Goal: Transaction & Acquisition: Purchase product/service

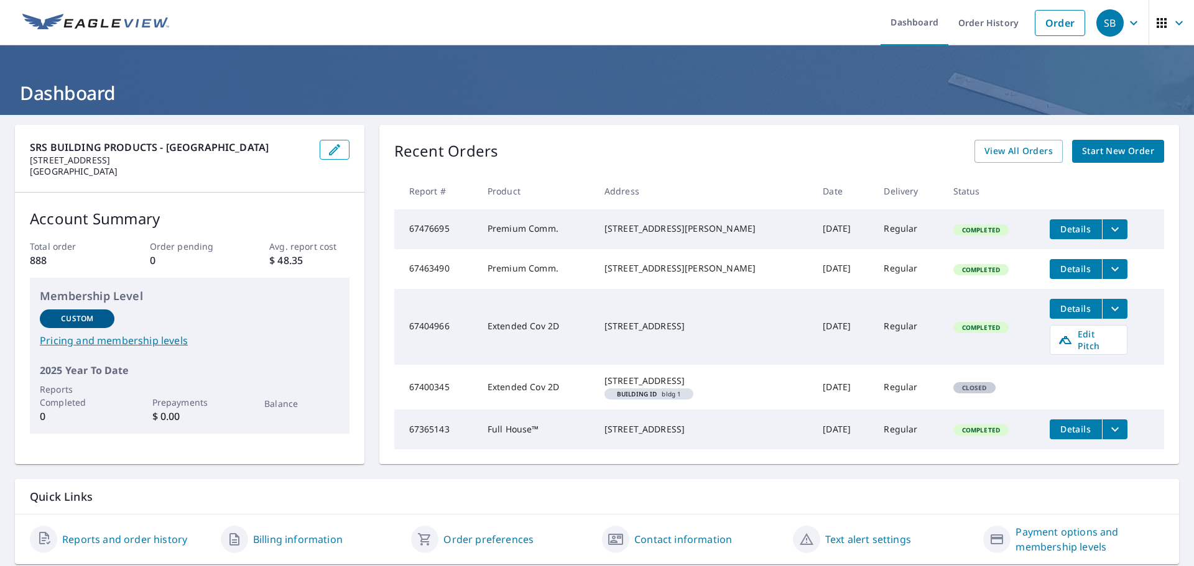
click at [1121, 157] on span "Start New Order" at bounding box center [1118, 152] width 72 height 16
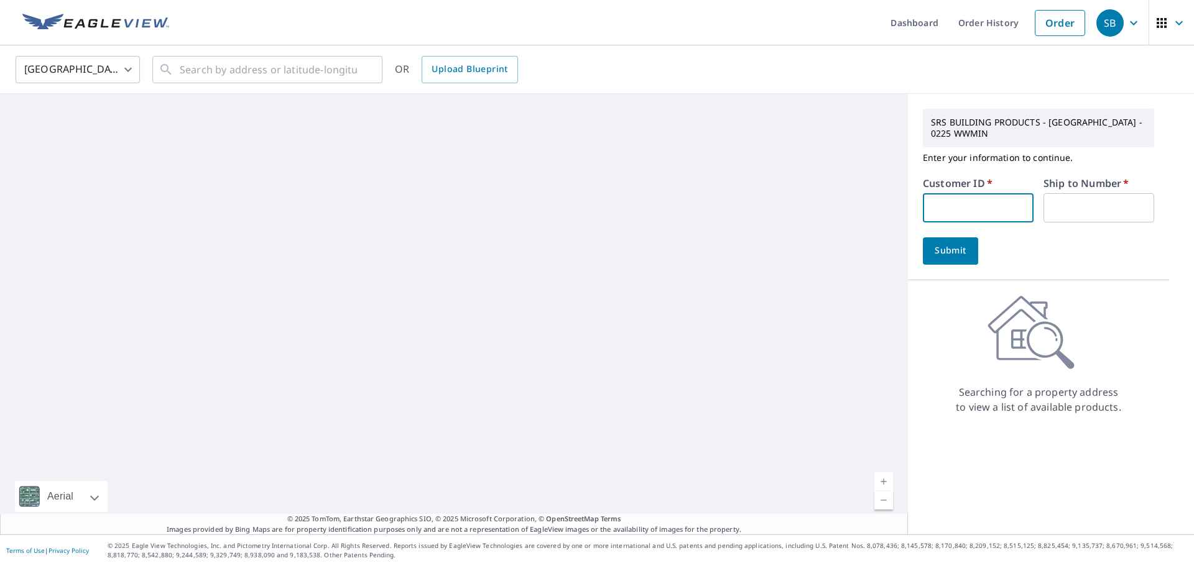
click at [936, 205] on input "text" at bounding box center [978, 207] width 111 height 29
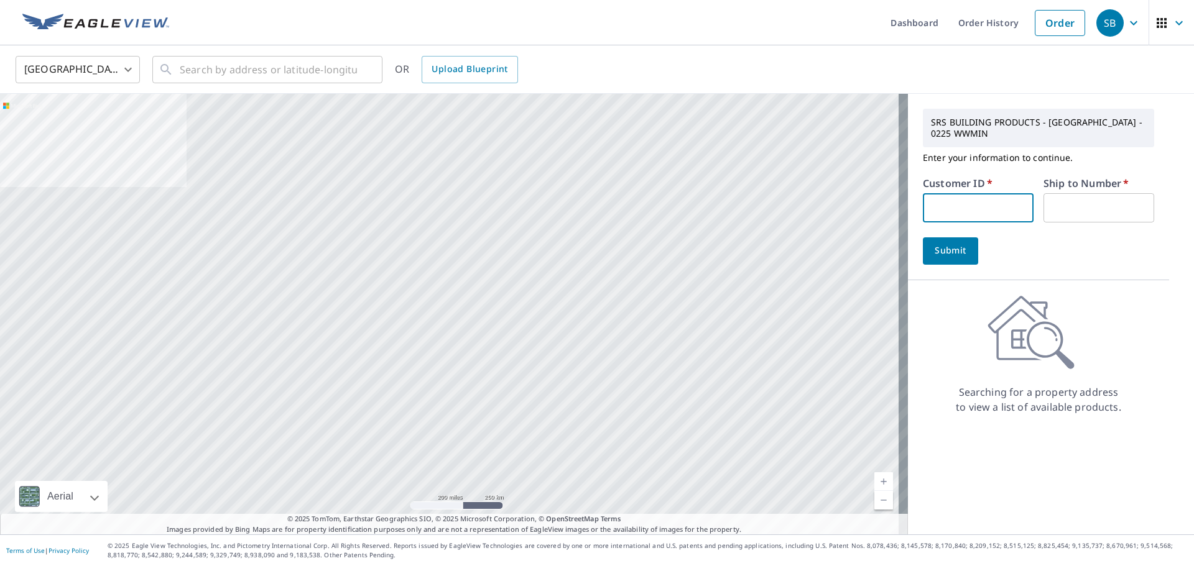
type input "HOMEDEPOT"
click at [1081, 211] on input "text" at bounding box center [1098, 207] width 111 height 29
click at [933, 254] on span "Submit" at bounding box center [950, 251] width 35 height 16
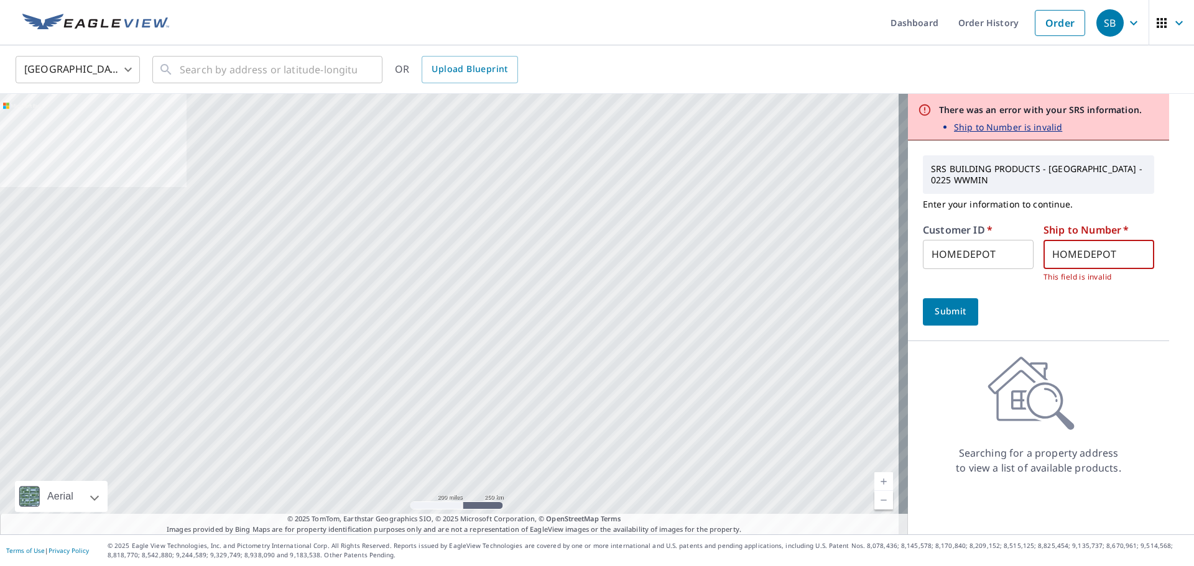
drag, startPoint x: 1109, startPoint y: 251, endPoint x: 875, endPoint y: 243, distance: 234.5
click at [875, 243] on div "Aerial Road A standard road map Aerial A detailed look from above Labels Labels…" at bounding box center [597, 314] width 1194 height 441
type input "940"
click at [948, 303] on button "Submit" at bounding box center [950, 311] width 55 height 27
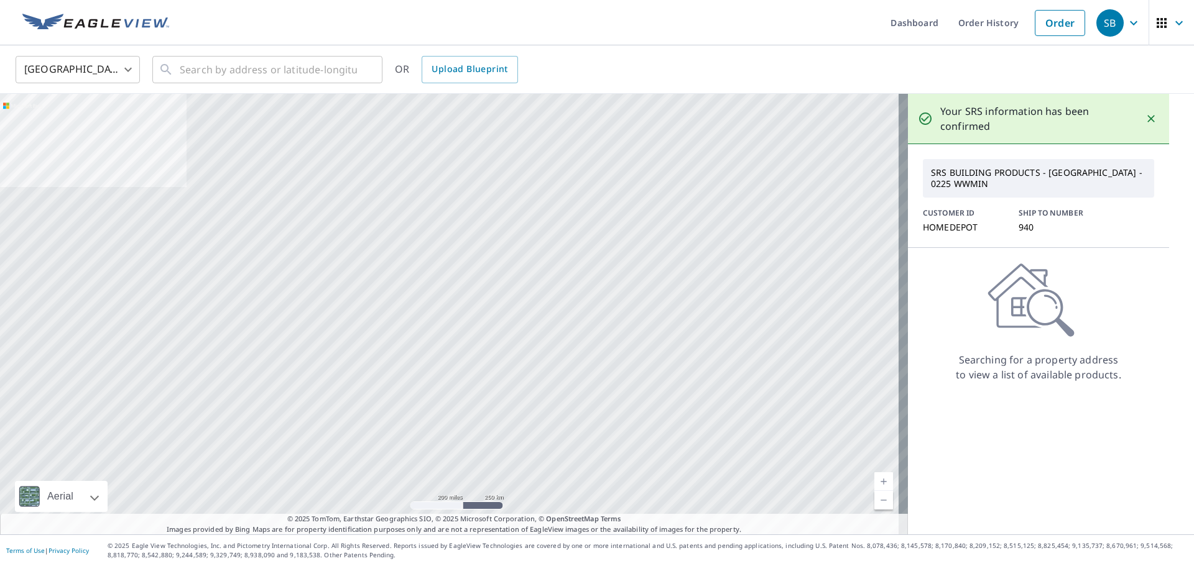
click at [982, 182] on p "SRS BUILDING PRODUCTS - [GEOGRAPHIC_DATA] - 0225 WWMIN" at bounding box center [1038, 178] width 225 height 32
click at [977, 169] on p "SRS BUILDING PRODUCTS - [GEOGRAPHIC_DATA] - 0225 WWMIN" at bounding box center [1038, 178] width 225 height 32
click at [965, 180] on p "SRS BUILDING PRODUCTS - [GEOGRAPHIC_DATA] - 0225 WWMIN" at bounding box center [1038, 178] width 225 height 32
click at [1005, 386] on div "Your SRS information has been confirmed SRS BUILDING PRODUCTS - [GEOGRAPHIC_DAT…" at bounding box center [1038, 314] width 261 height 441
click at [1025, 315] on icon at bounding box center [1030, 300] width 87 height 75
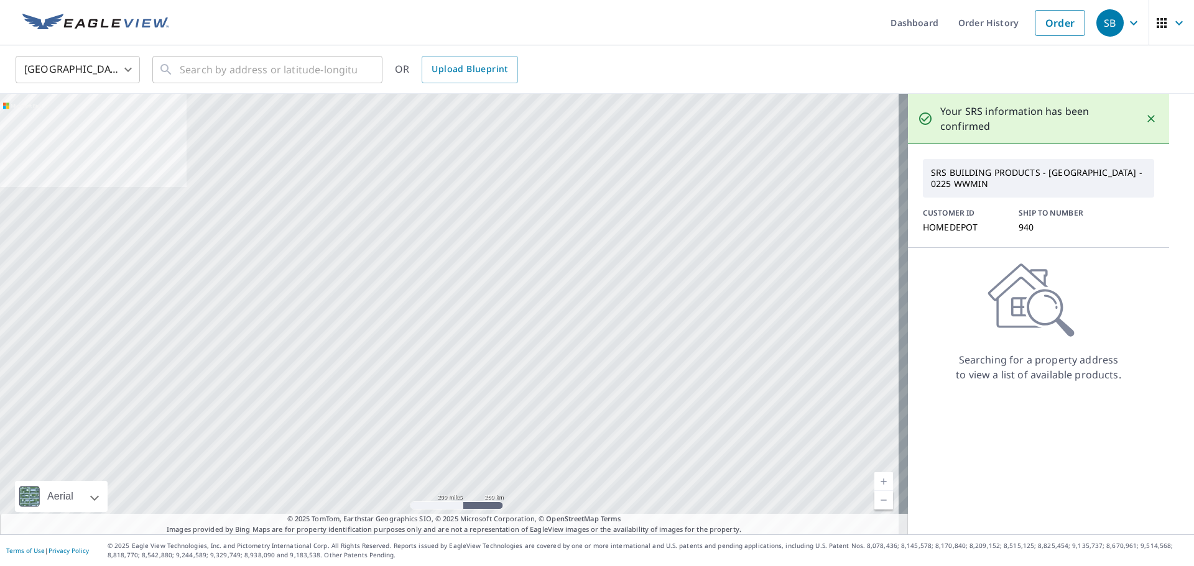
click at [982, 156] on div "SRS BUILDING PRODUCTS - [GEOGRAPHIC_DATA] - 0225 WWMIN CUSTOMER ID HOMEDEPOT SH…" at bounding box center [1038, 196] width 261 height 104
click at [977, 175] on p "SRS BUILDING PRODUCTS - [GEOGRAPHIC_DATA] - 0225 WWMIN" at bounding box center [1038, 178] width 225 height 32
click at [196, 72] on input "text" at bounding box center [268, 69] width 177 height 35
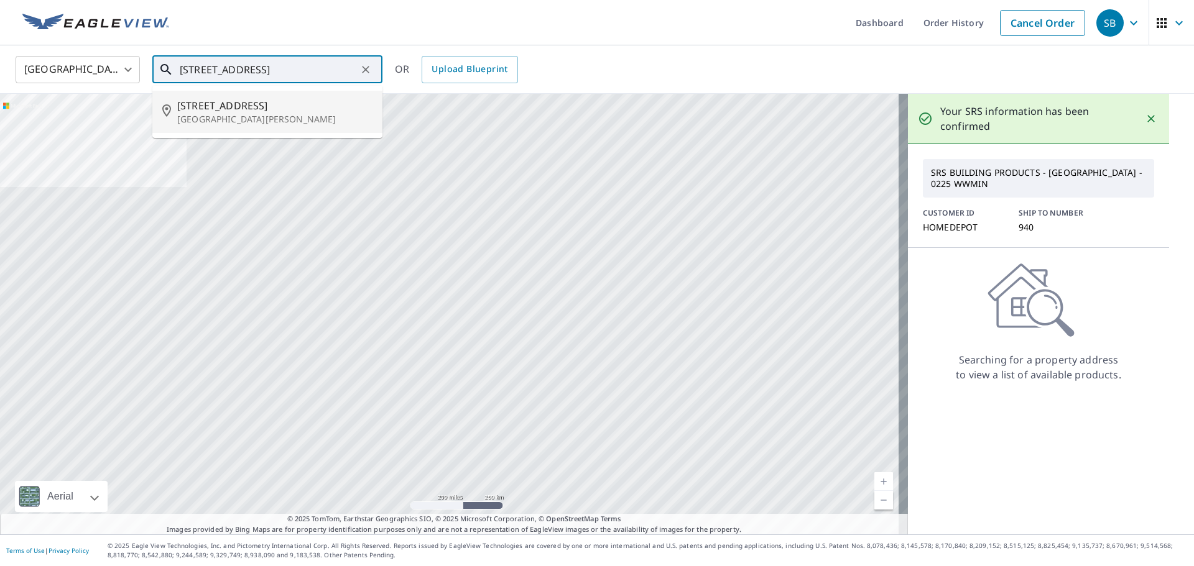
click at [263, 116] on p "[GEOGRAPHIC_DATA][PERSON_NAME]" at bounding box center [274, 119] width 195 height 12
type input "[STREET_ADDRESS][PERSON_NAME]"
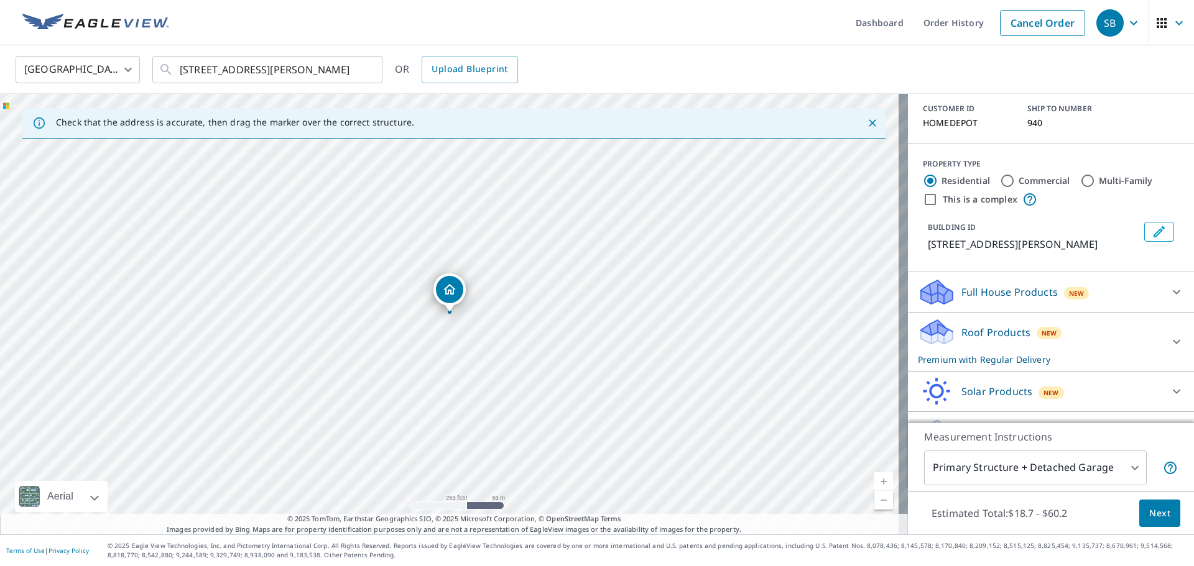
scroll to position [119, 0]
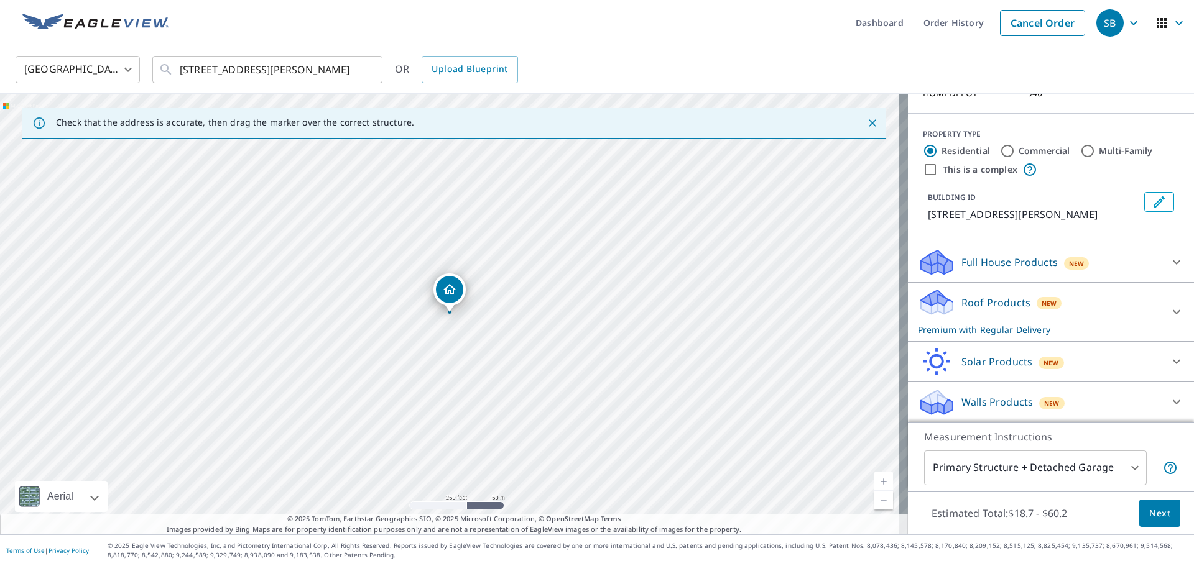
click at [987, 297] on p "Roof Products" at bounding box center [995, 302] width 69 height 15
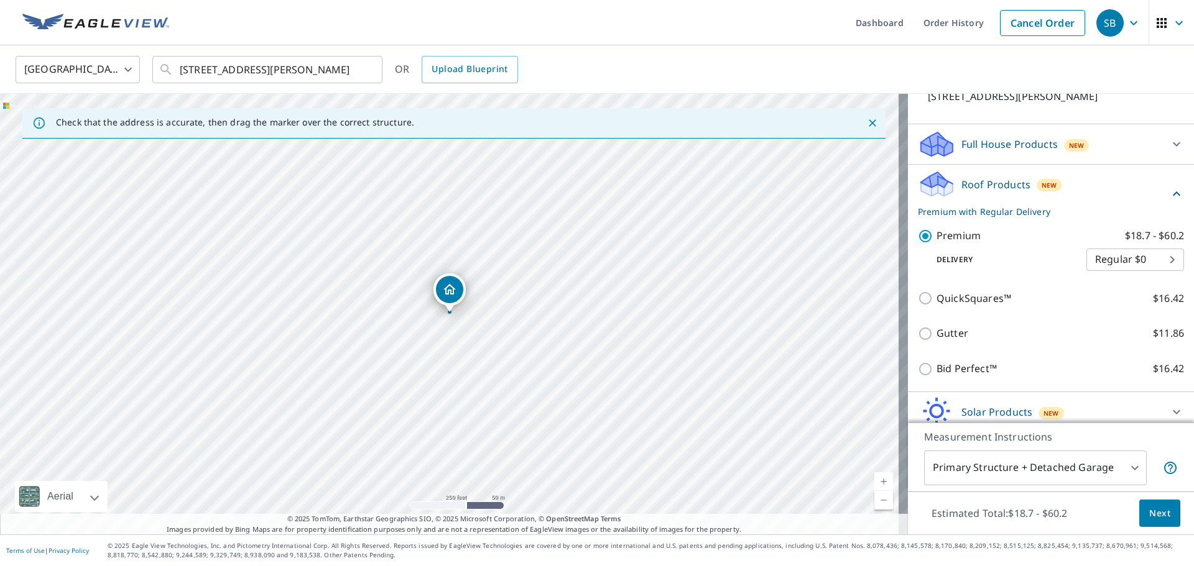
scroll to position [288, 0]
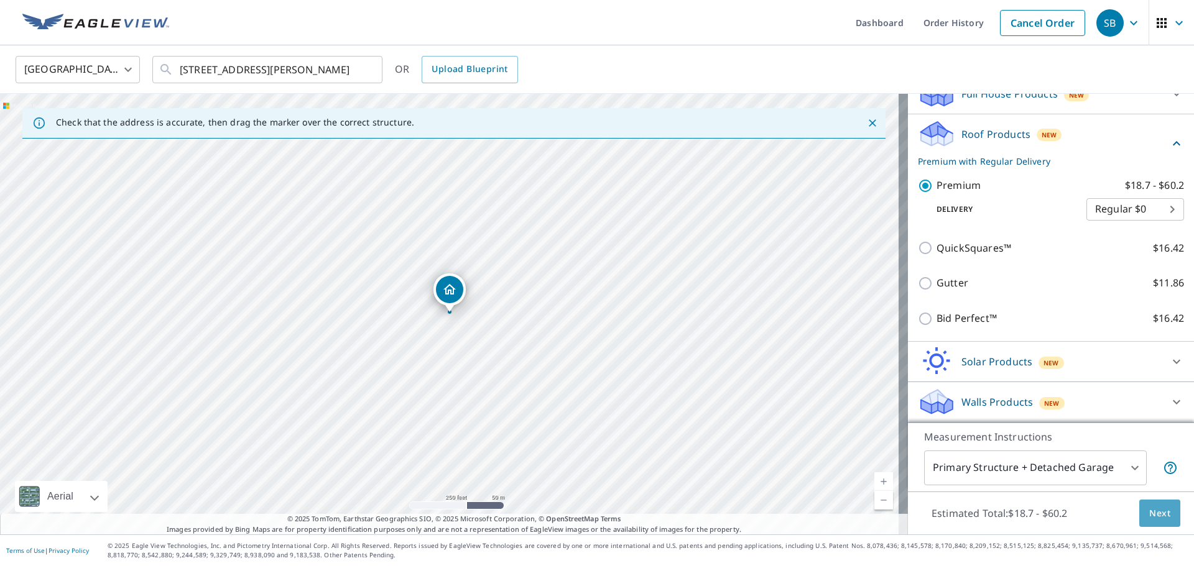
click at [1149, 515] on span "Next" at bounding box center [1159, 514] width 21 height 16
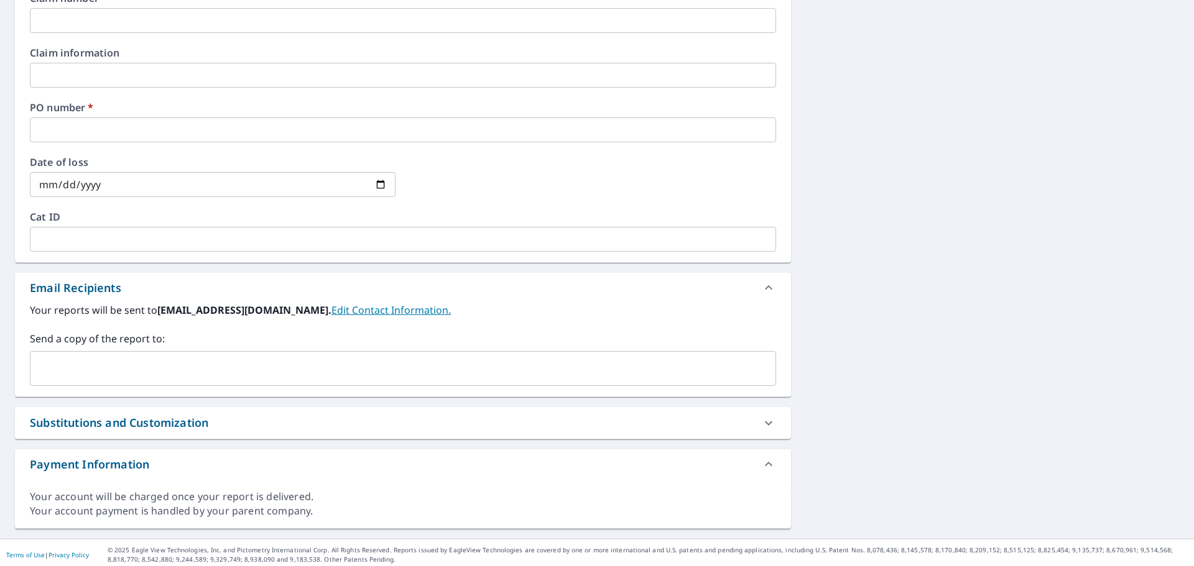
scroll to position [492, 0]
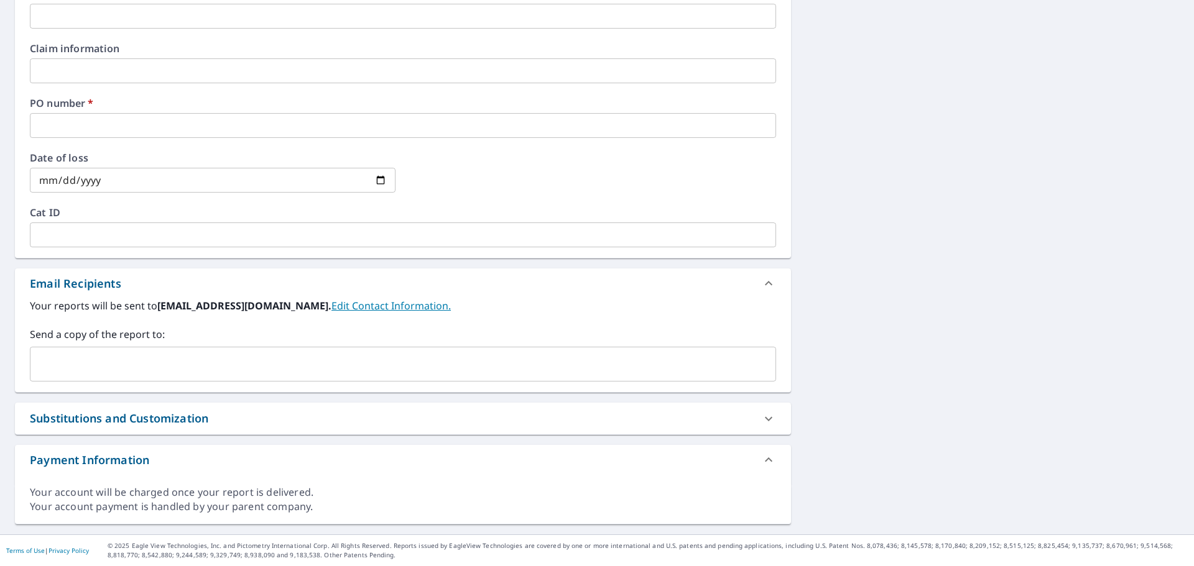
click at [351, 304] on link "Edit Contact Information." at bounding box center [390, 306] width 119 height 14
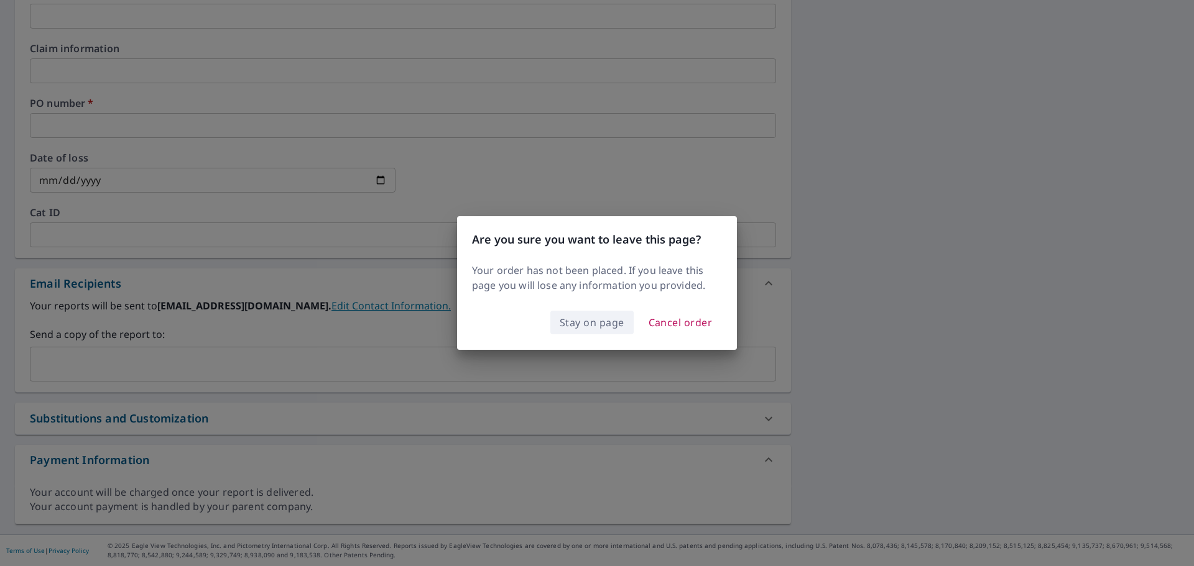
click at [584, 323] on span "Stay on page" at bounding box center [592, 322] width 65 height 17
checkbox input "true"
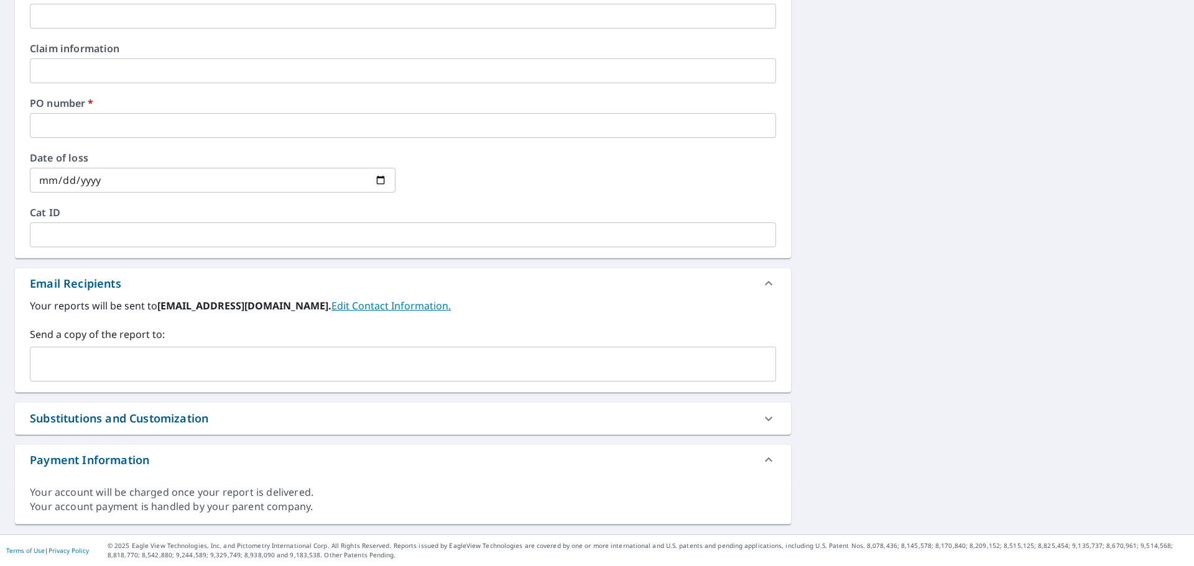
click at [101, 366] on input "text" at bounding box center [393, 365] width 716 height 24
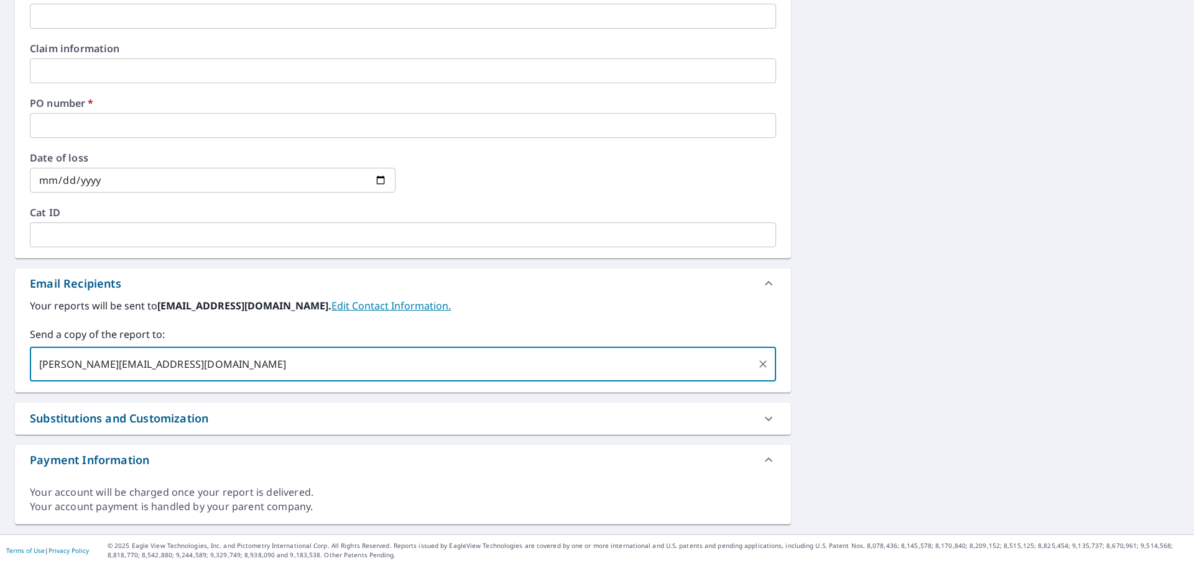
type input "[PERSON_NAME][EMAIL_ADDRESS][DOMAIN_NAME]"
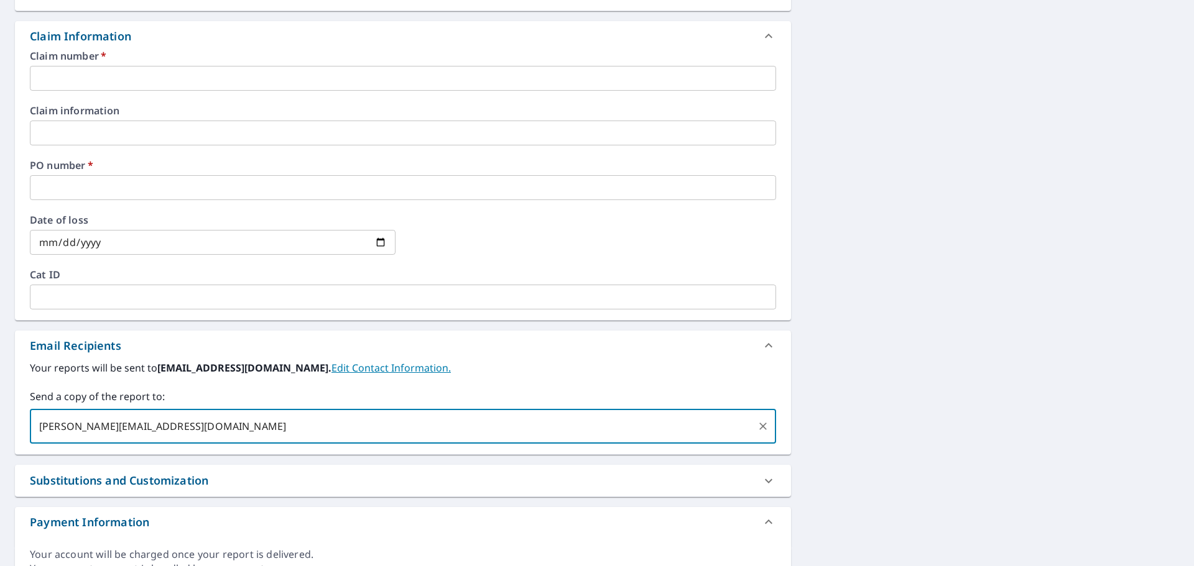
checkbox input "true"
type input "[DOMAIN_NAME]"
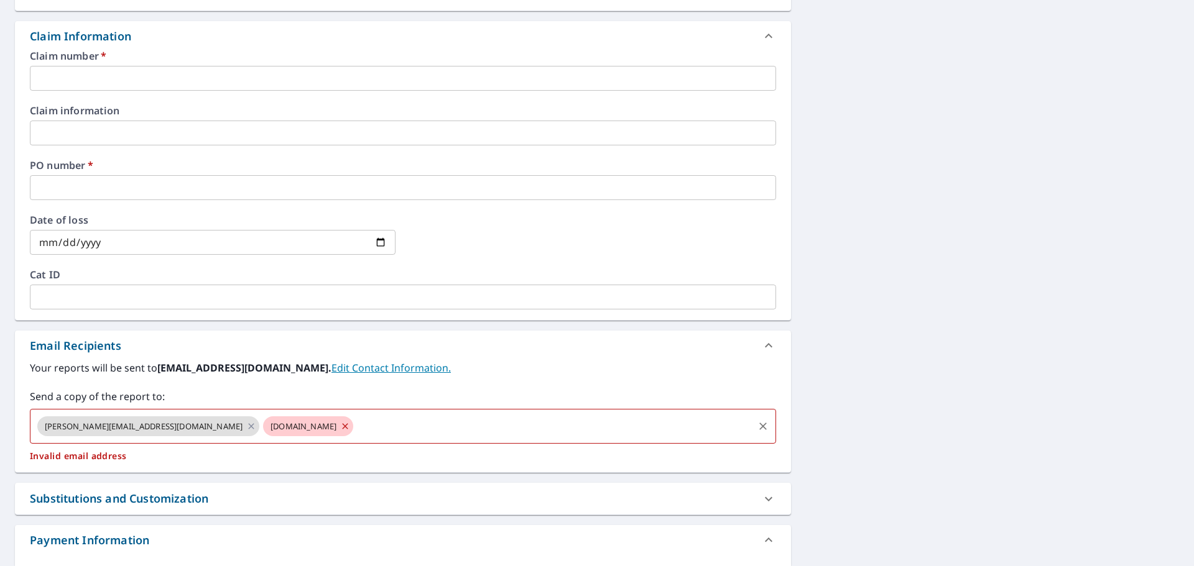
click at [340, 423] on icon at bounding box center [345, 427] width 10 height 14
checkbox input "true"
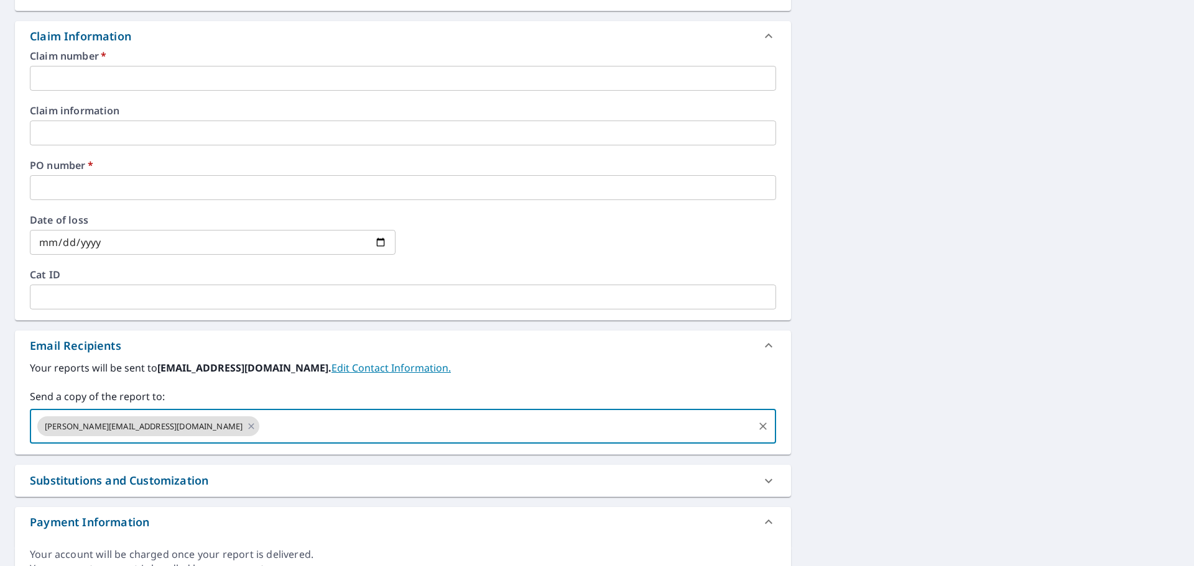
click at [262, 424] on input "text" at bounding box center [506, 427] width 491 height 24
paste input "[EMAIL_ADDRESS][DOMAIN_NAME]"
click at [550, 423] on input "[EMAIL_ADDRESS][DOMAIN_NAME]" at bounding box center [506, 427] width 491 height 24
type input "[EMAIL_ADDRESS][DOMAIN_NAME]"
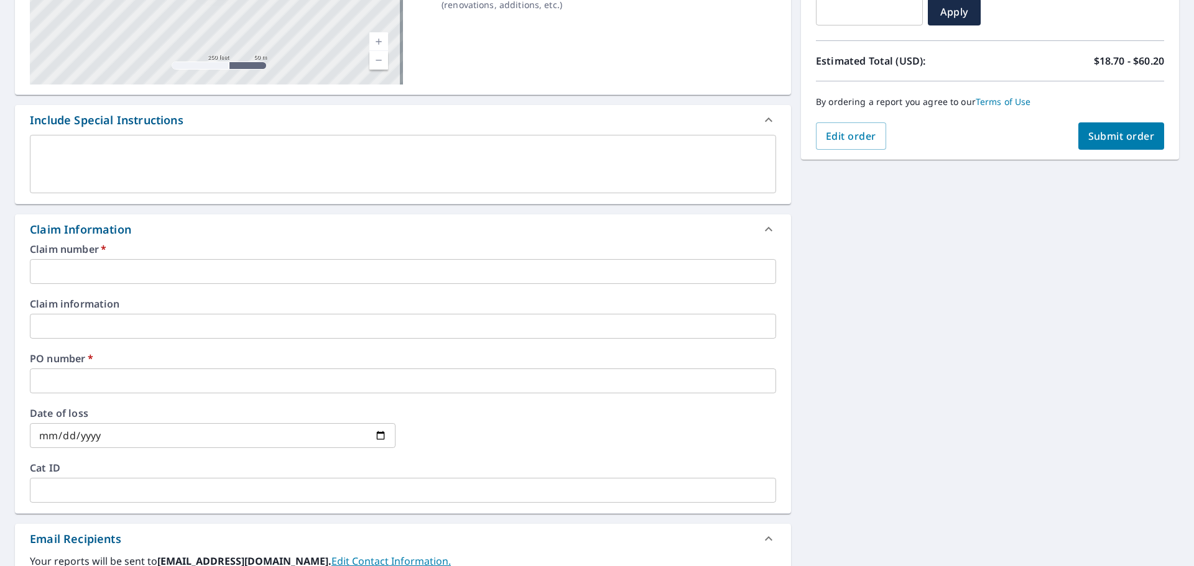
scroll to position [0, 0]
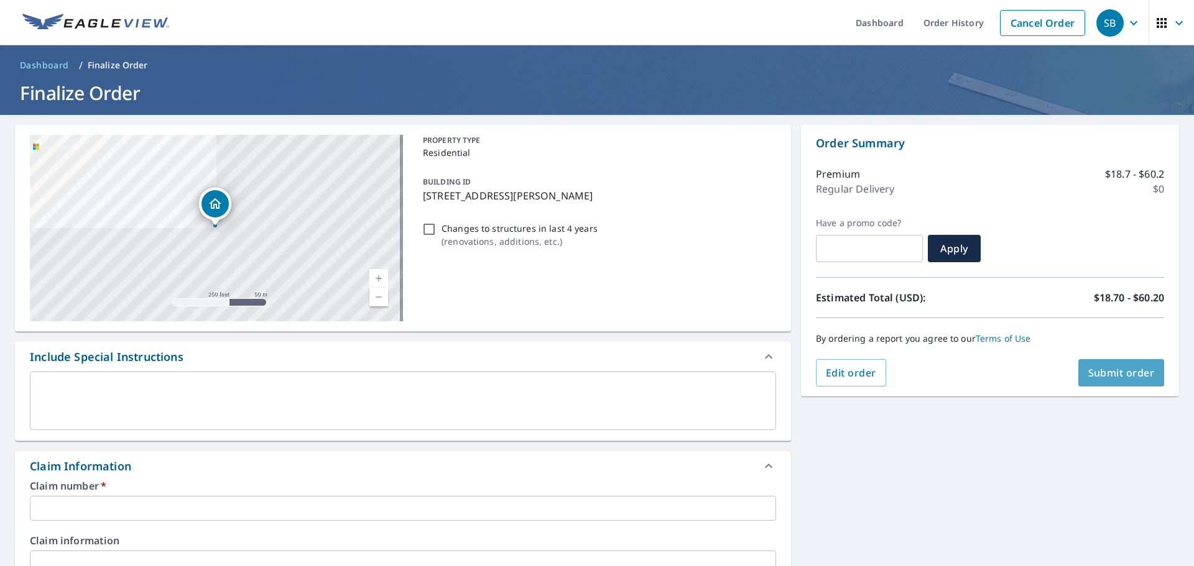
click at [1099, 375] on span "Submit order" at bounding box center [1121, 373] width 67 height 14
checkbox input "true"
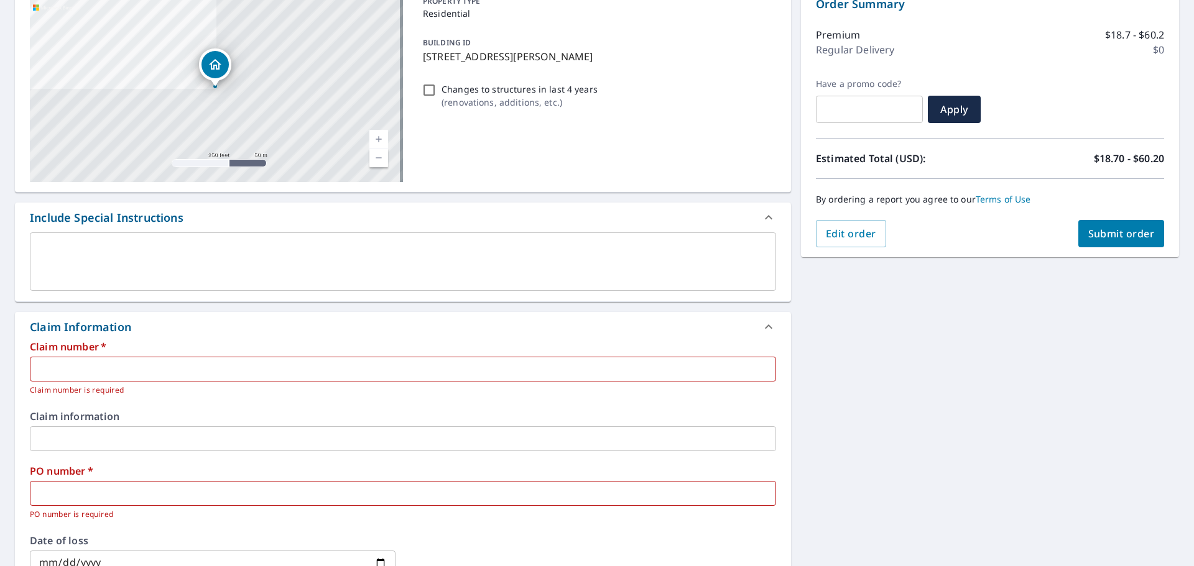
scroll to position [249, 0]
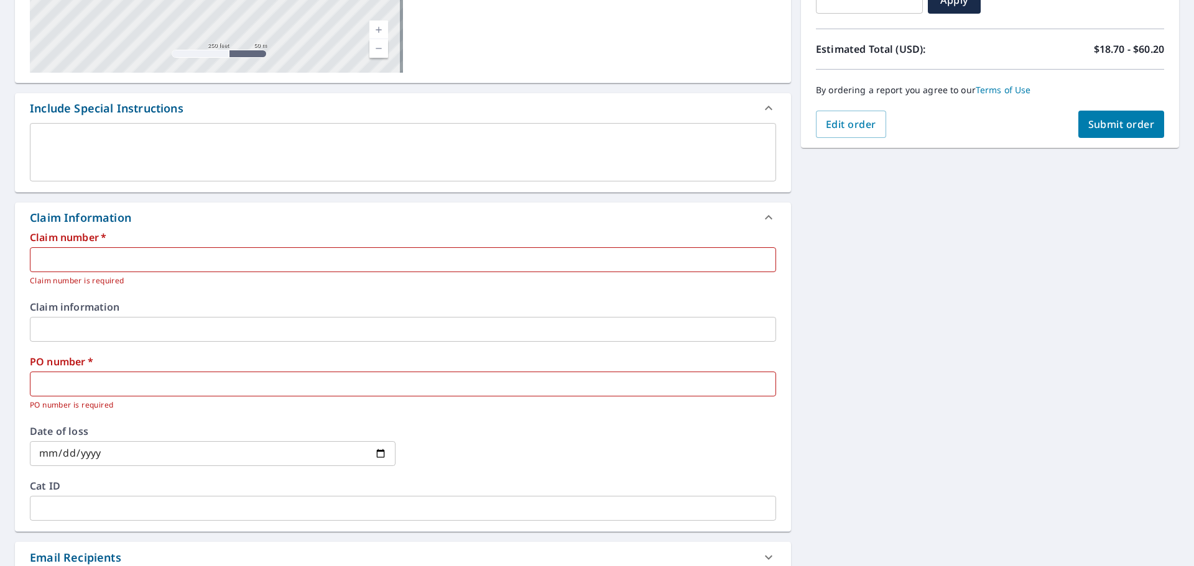
click at [96, 259] on input "text" at bounding box center [403, 259] width 746 height 25
type input "h"
checkbox input "true"
type input "hd"
checkbox input "true"
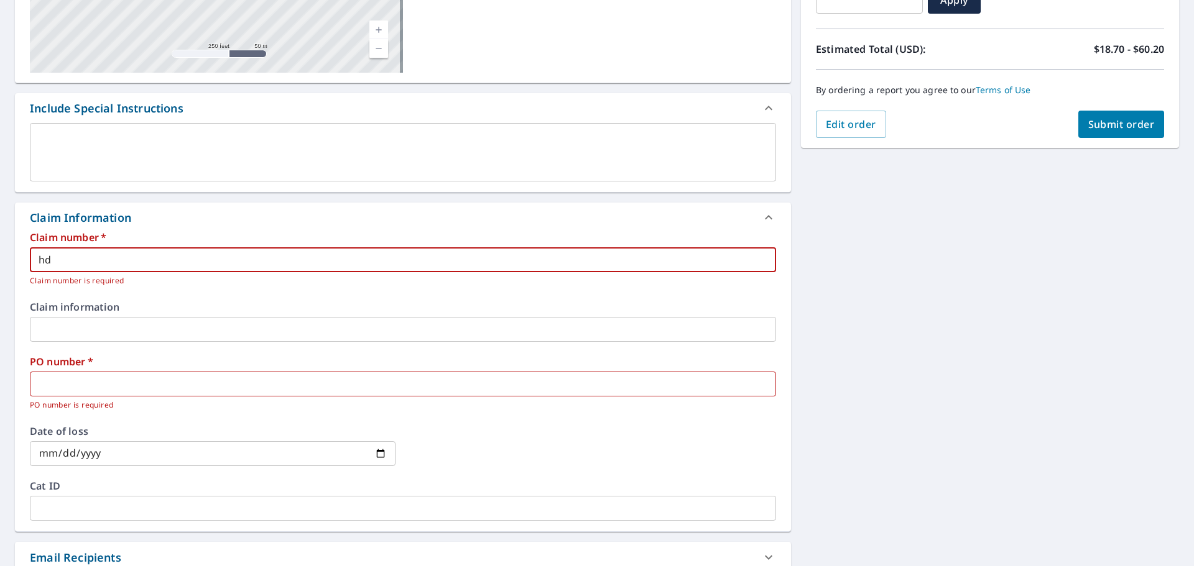
type input "hd"
click at [72, 386] on input "text" at bounding box center [403, 384] width 746 height 25
type input "h"
checkbox input "true"
type input "hd"
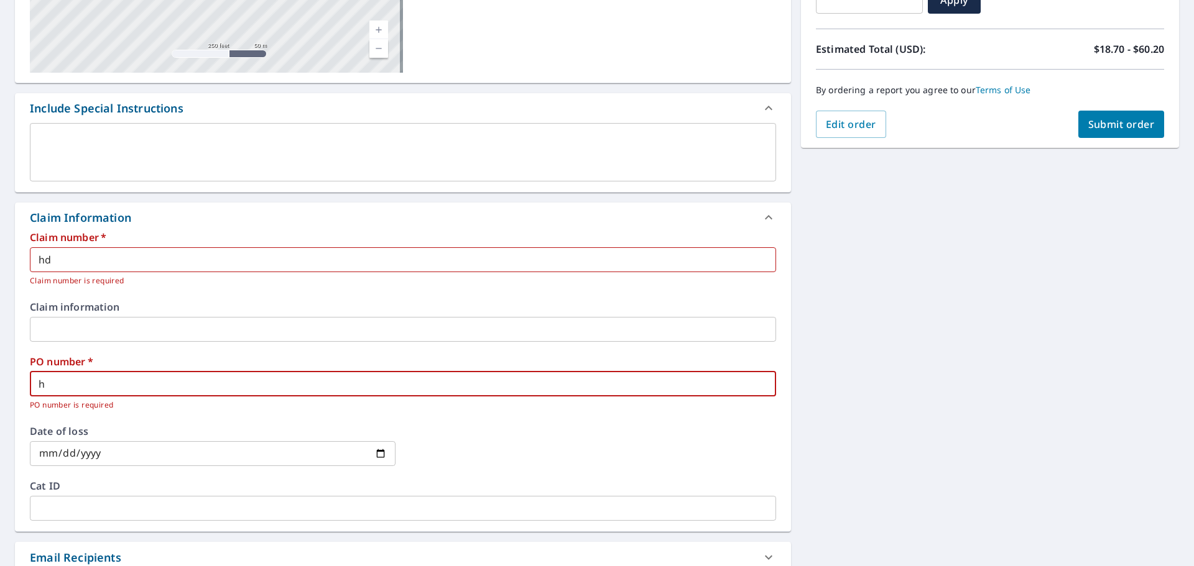
checkbox input "true"
type input "hd"
drag, startPoint x: 68, startPoint y: 258, endPoint x: -43, endPoint y: 253, distance: 111.4
click at [0, 253] on html "SB SB Dashboard Order History Cancel Order SB Dashboard / Finalize Order Finali…" at bounding box center [597, 283] width 1194 height 566
type input "2"
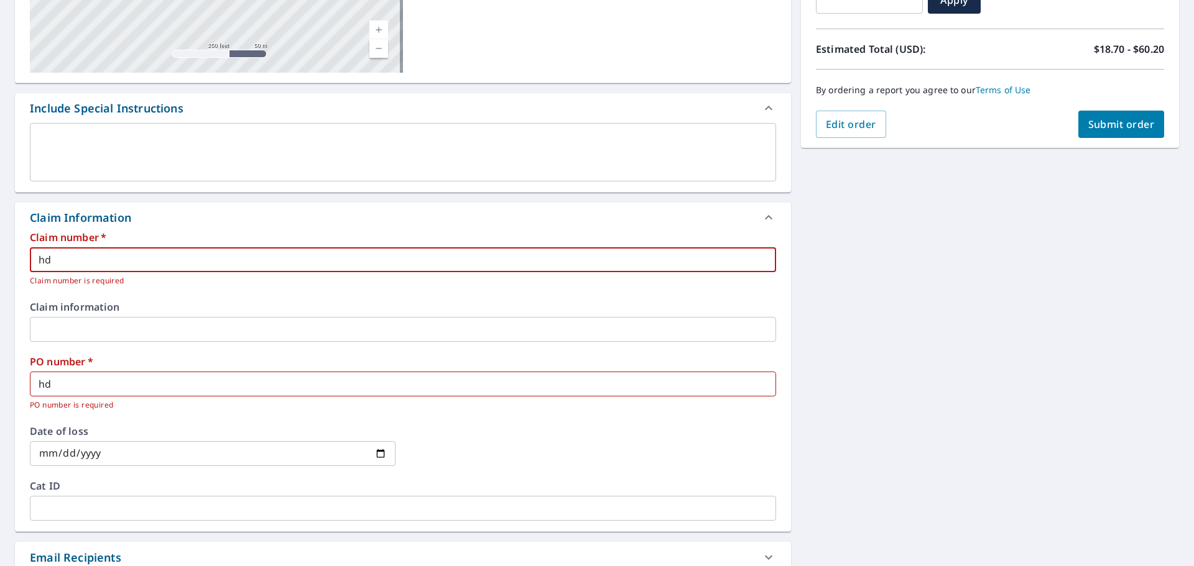
checkbox input "true"
type input "20"
checkbox input "true"
type input "208"
checkbox input "true"
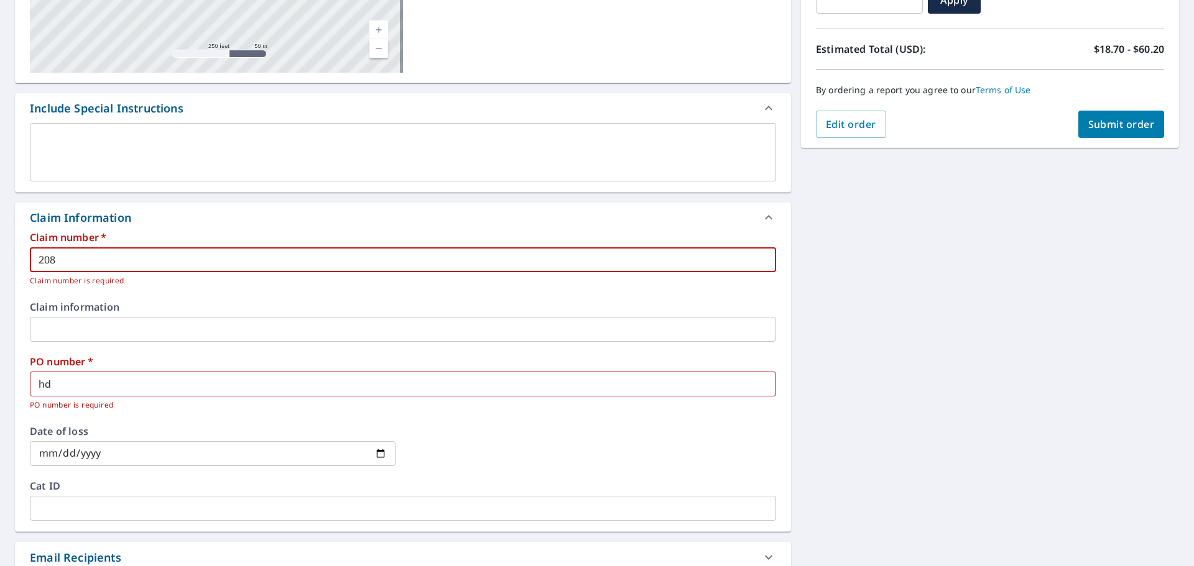
type input "208"
checkbox input "true"
type input "208"
checkbox input "true"
type input "2081"
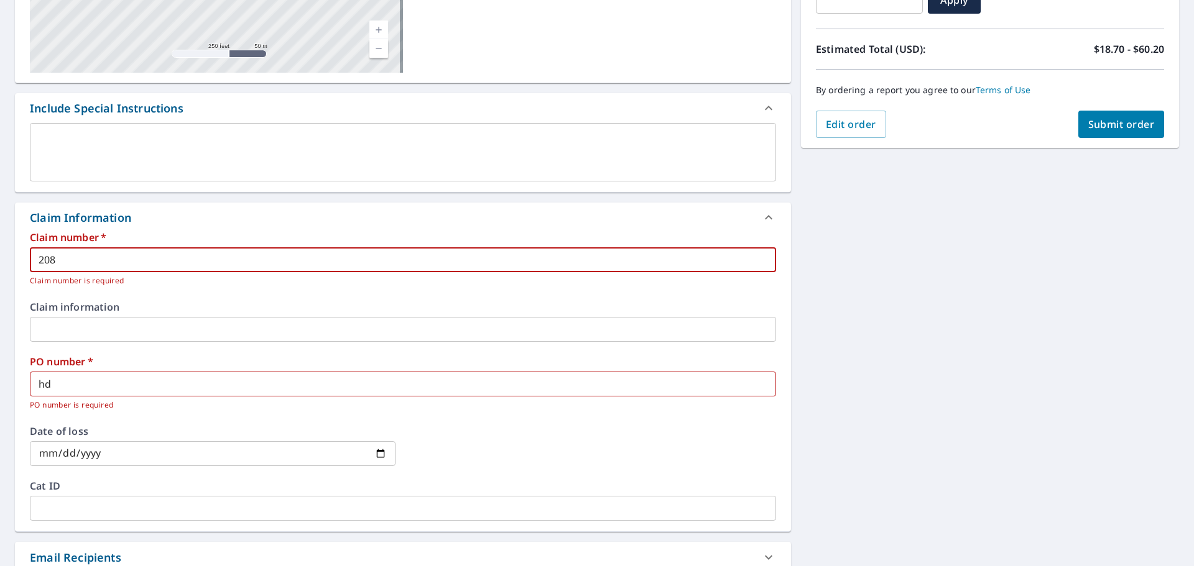
checkbox input "true"
type input "2081"
checkbox input "true"
type input "2081 s"
checkbox input "true"
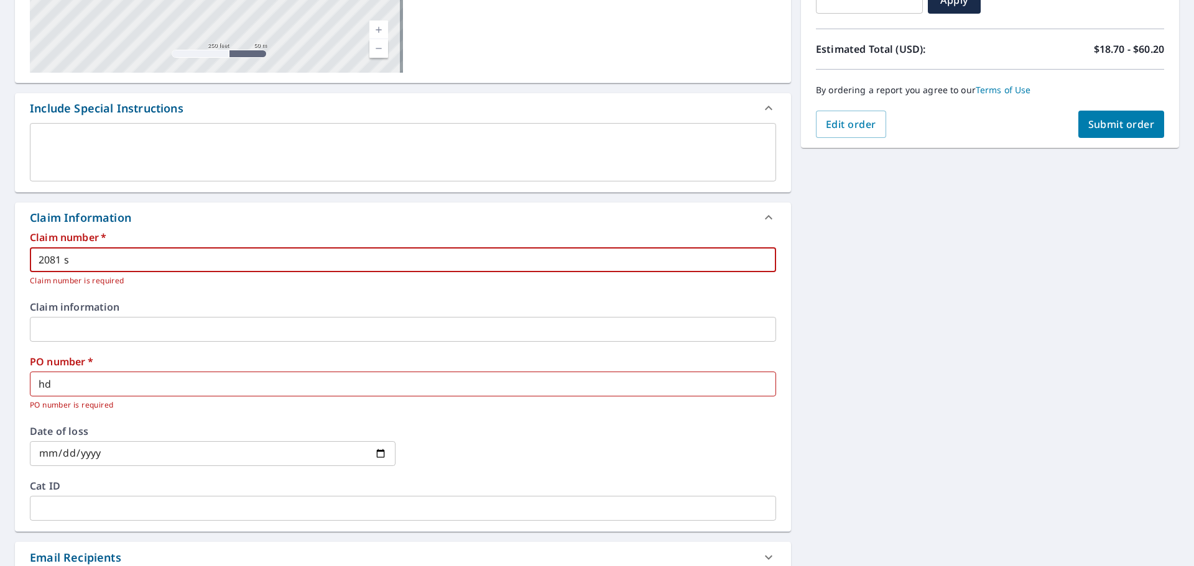
type input "2081 st"
checkbox input "true"
type input "2081 sti"
checkbox input "true"
type input "2081 stil"
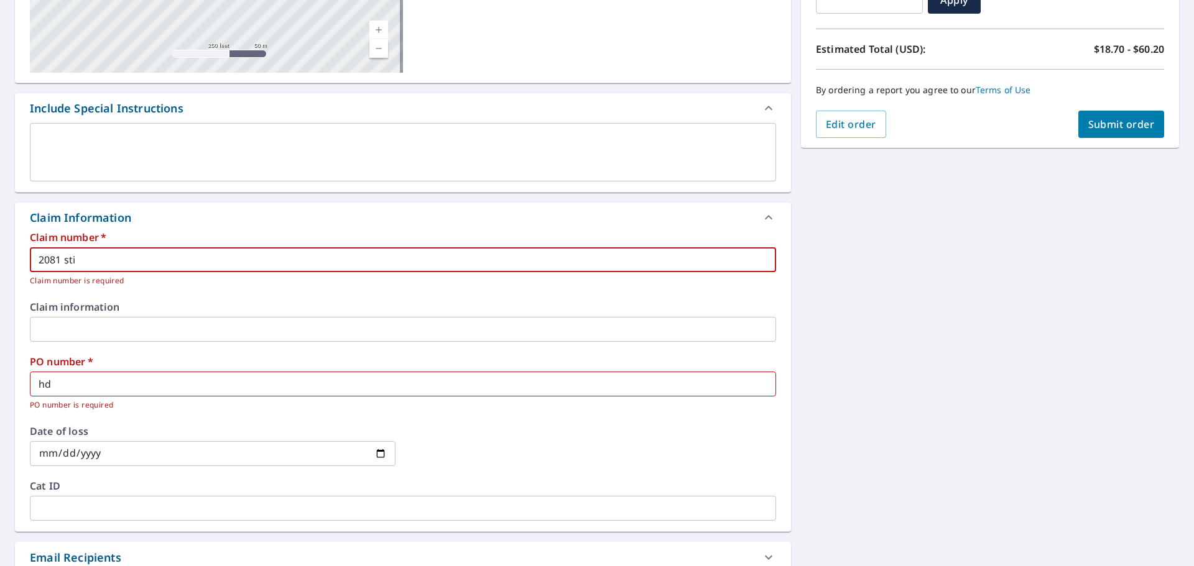
checkbox input "true"
type input "2081 still"
checkbox input "true"
type input "2081 stillw"
checkbox input "true"
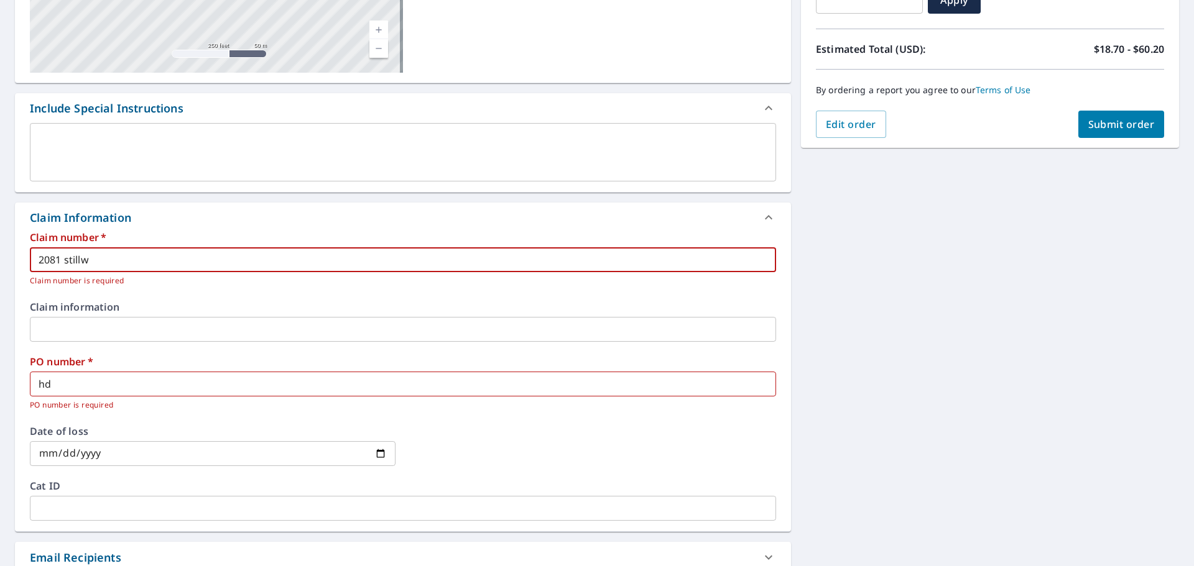
type input "2081 stillwa"
checkbox input "true"
type input "2081 stillwat"
checkbox input "true"
type input "2081 stillwate"
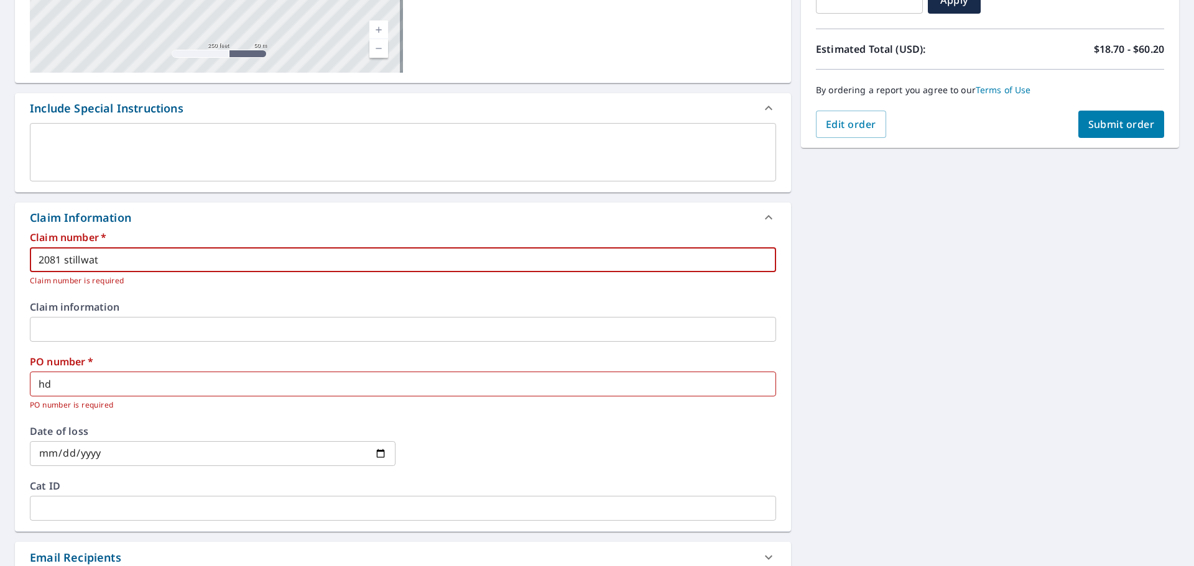
checkbox input "true"
type input "2081 stillwater"
checkbox input "true"
type input "2081 stillwater"
checkbox input "true"
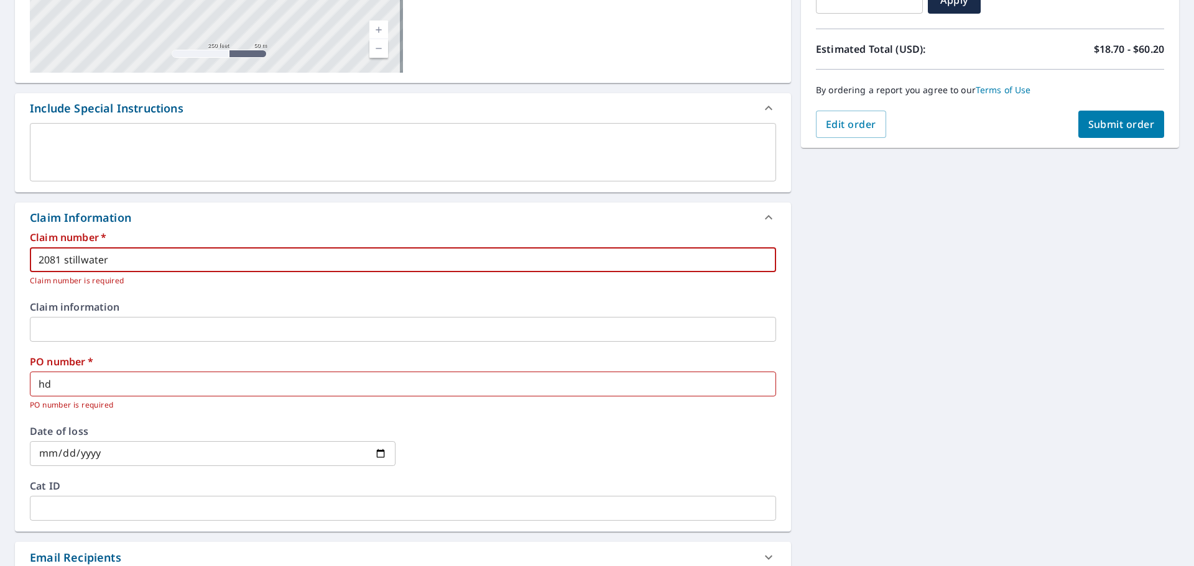
type input "2081 stillwater s"
checkbox input "true"
type input "[STREET_ADDRESS]"
checkbox input "true"
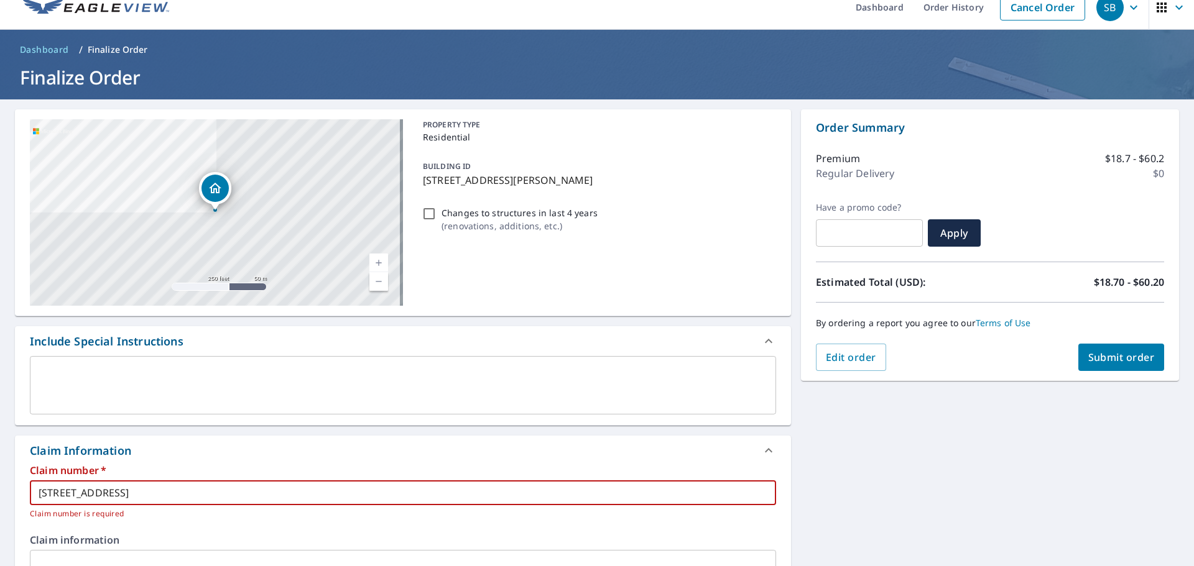
scroll to position [0, 0]
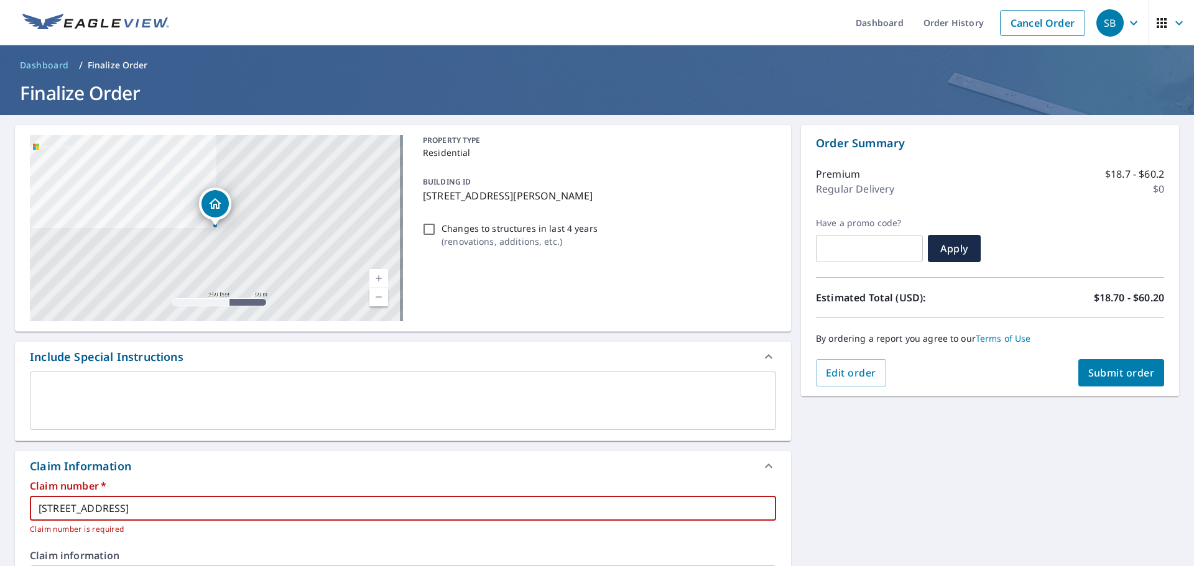
type input "[STREET_ADDRESS]"
click at [1119, 378] on span "Submit order" at bounding box center [1121, 373] width 67 height 14
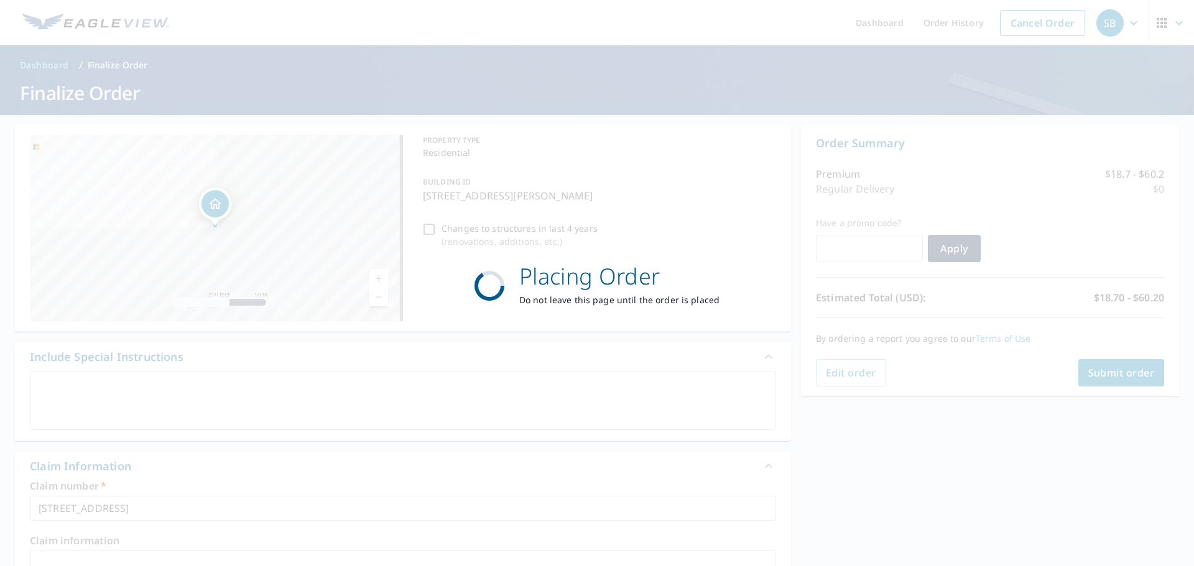
checkbox input "true"
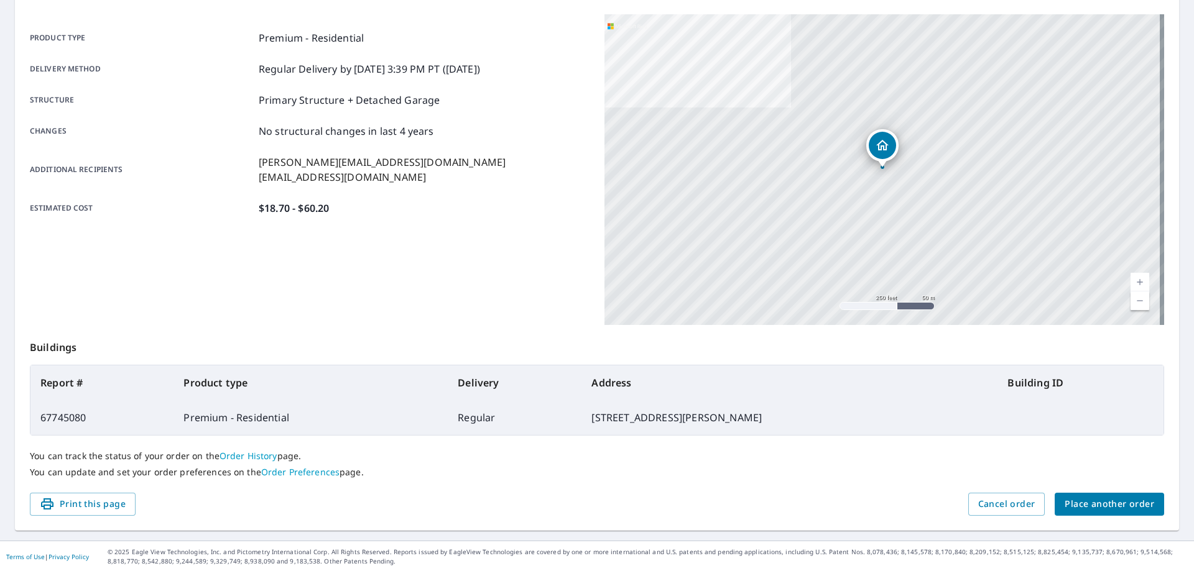
scroll to position [165, 0]
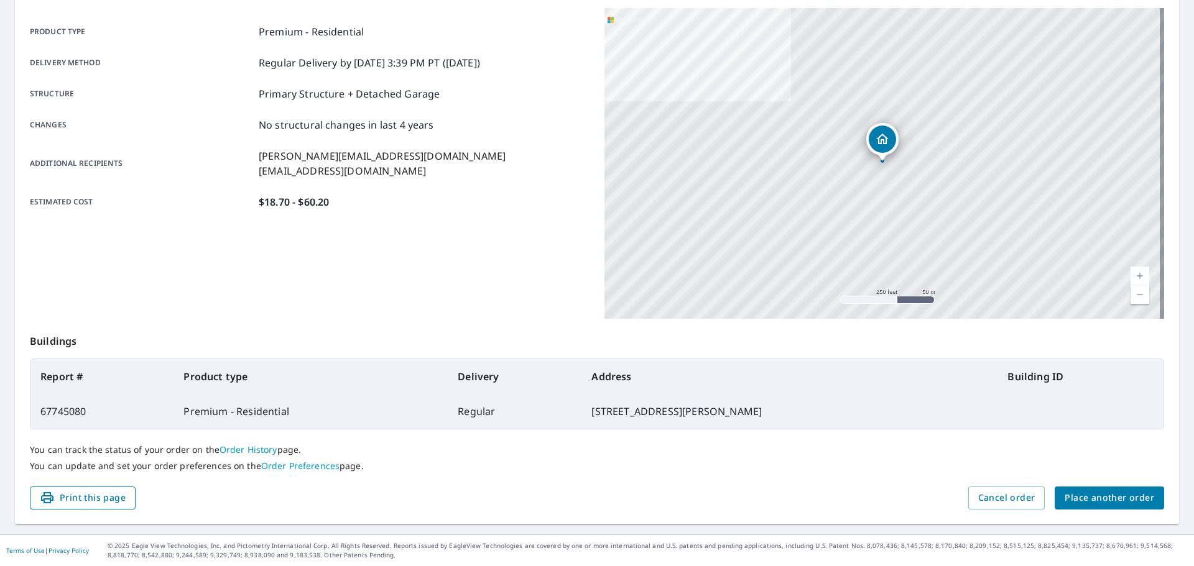
click at [76, 502] on span "Print this page" at bounding box center [83, 499] width 86 height 16
drag, startPoint x: 51, startPoint y: 6, endPoint x: 57, endPoint y: 0, distance: 8.4
click at [51, 6] on div "Order details Product type Premium - Residential Delivery method Regular Delive…" at bounding box center [597, 242] width 1164 height 565
